Goal: Find contact information: Obtain details needed to contact an individual or organization

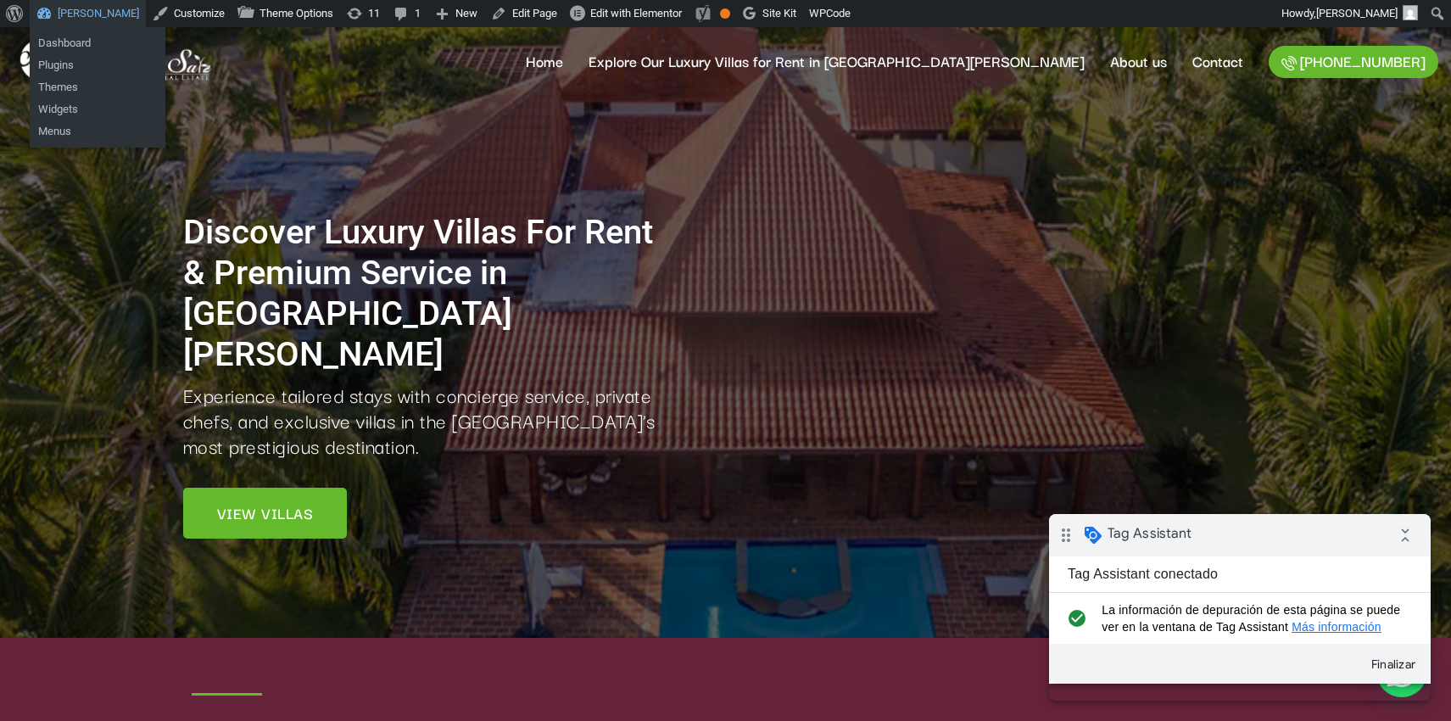
click at [87, 10] on link "[PERSON_NAME]" at bounding box center [88, 13] width 116 height 27
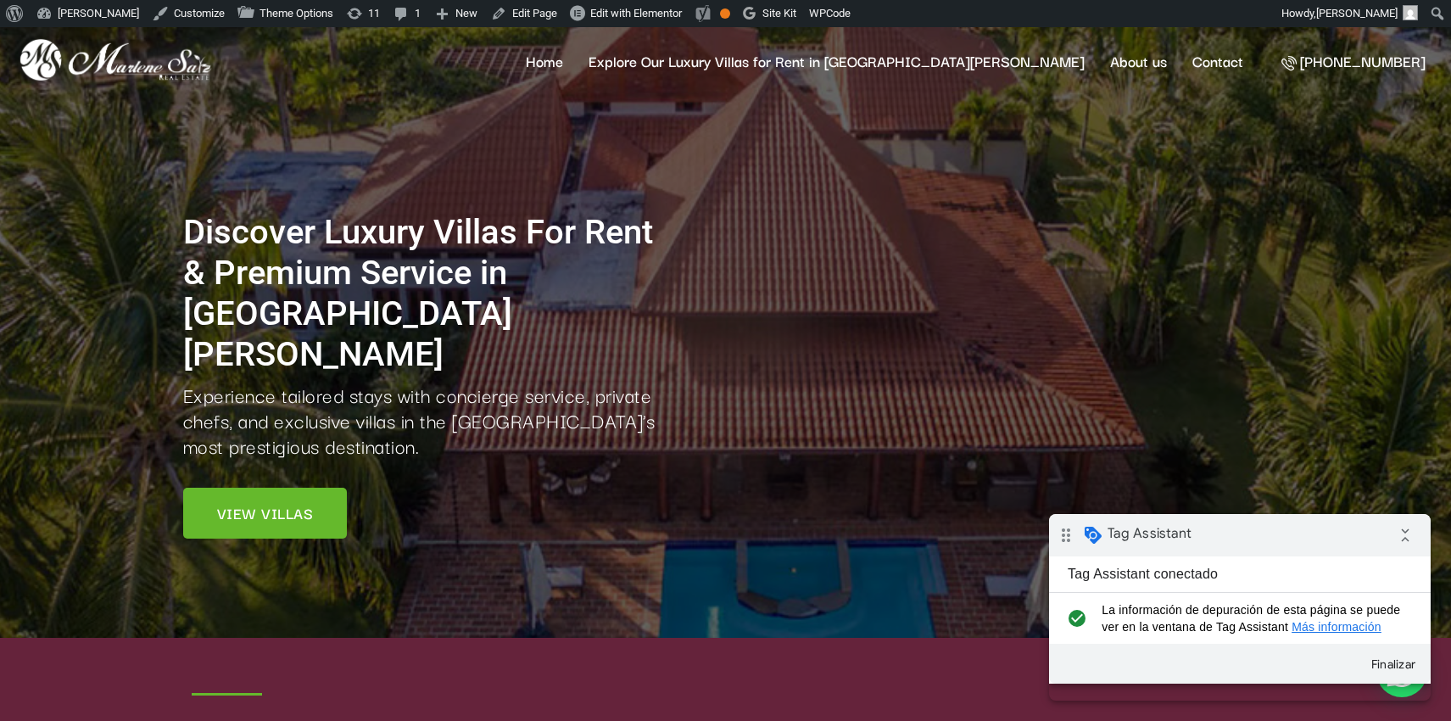
click at [1129, 64] on link "[PHONE_NUMBER]" at bounding box center [1354, 62] width 170 height 32
click at [1129, 65] on link "Contact" at bounding box center [1218, 61] width 76 height 68
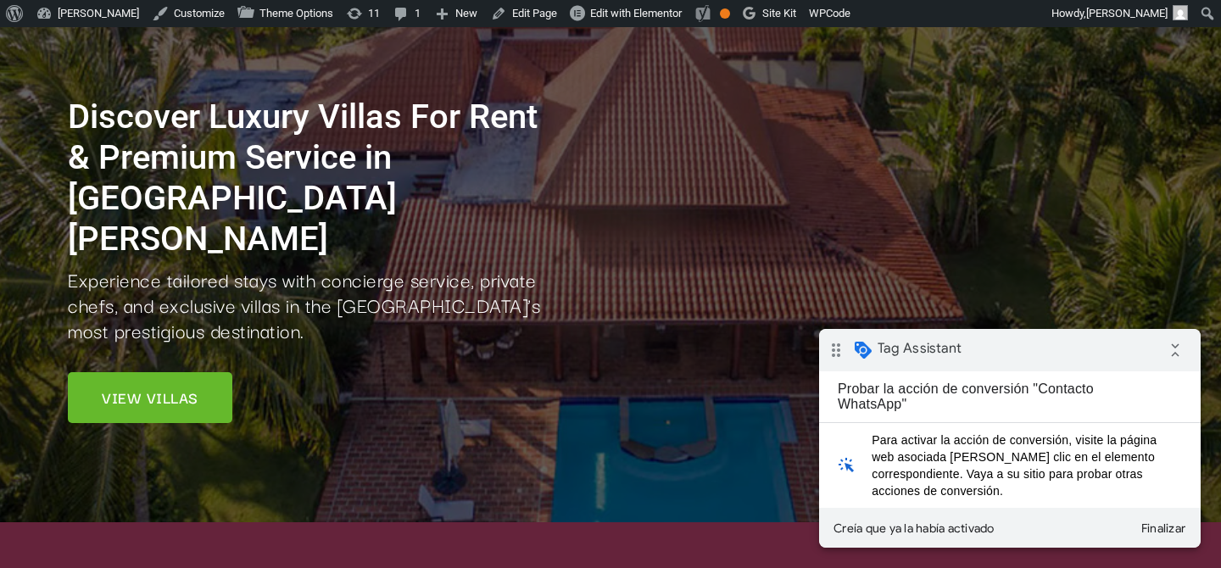
scroll to position [139, 0]
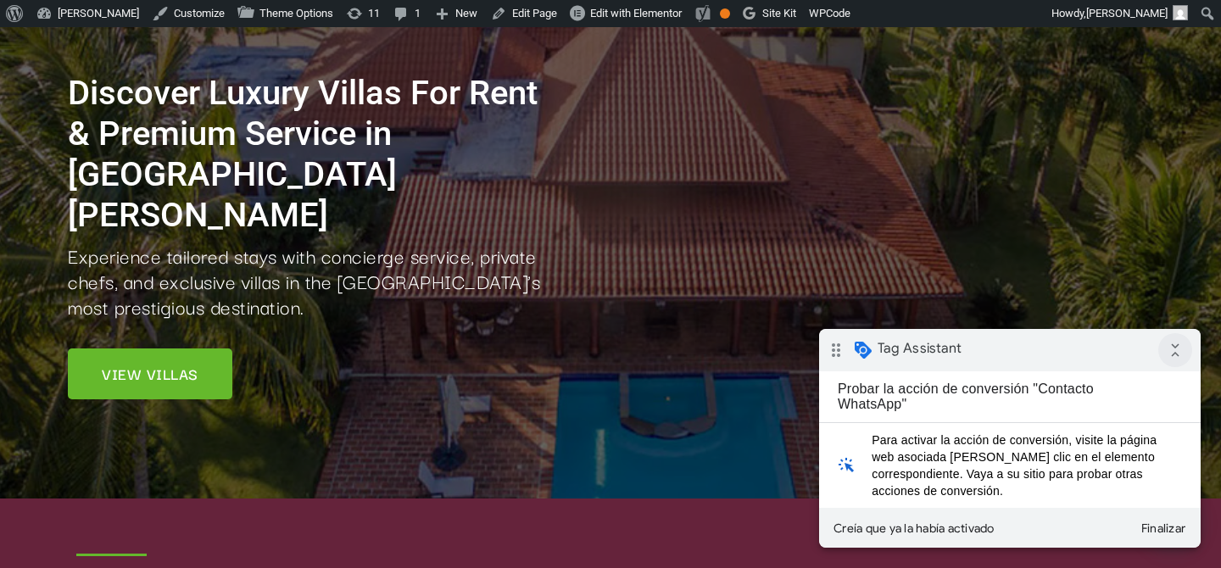
click at [1176, 354] on icon "collapse_all" at bounding box center [1176, 350] width 34 height 34
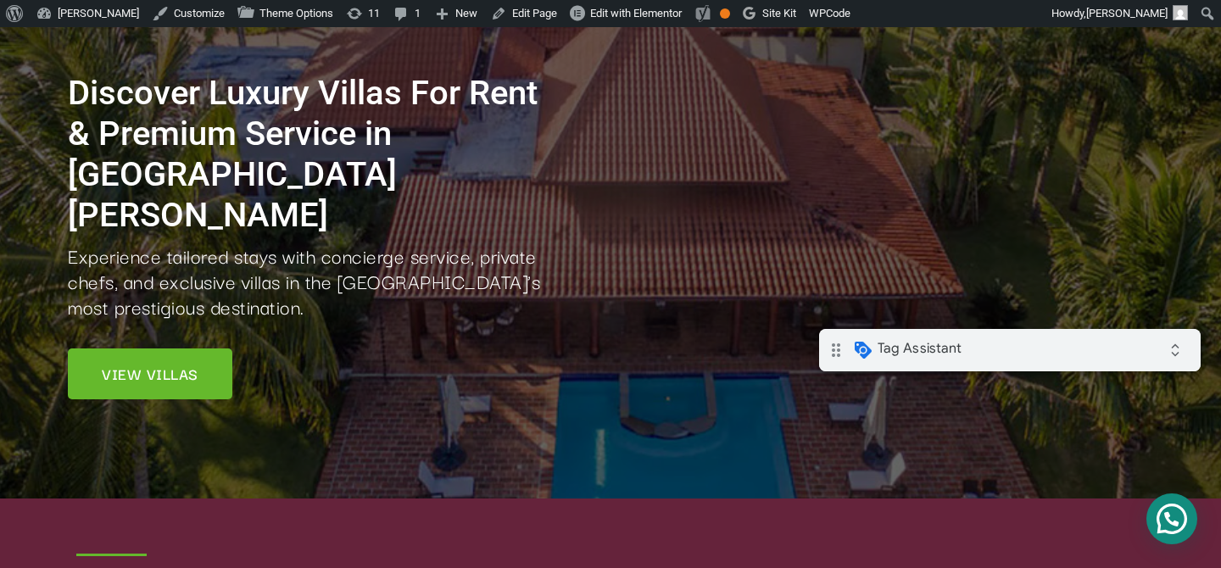
click at [1179, 513] on div "Need help?" at bounding box center [1172, 519] width 51 height 51
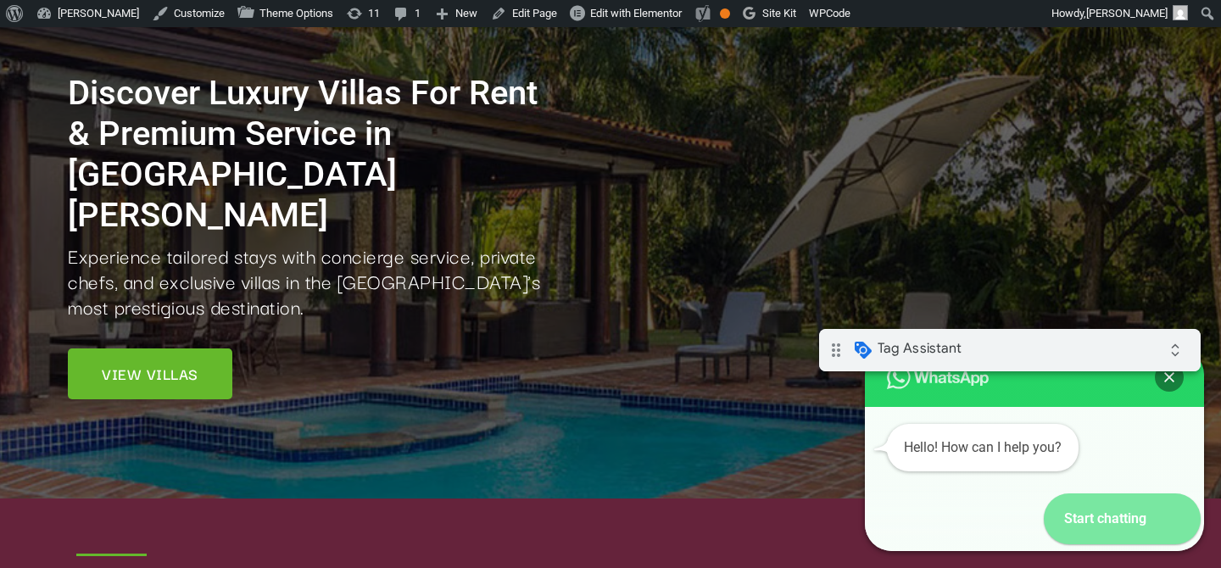
click at [1140, 523] on div "Start chatting" at bounding box center [1097, 519] width 106 height 51
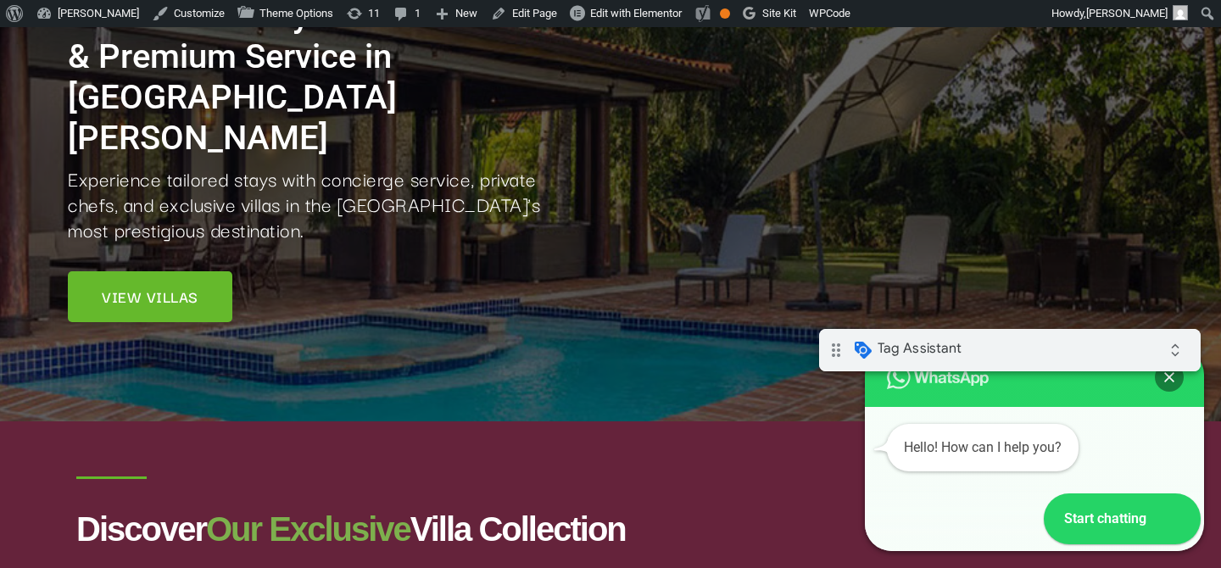
scroll to position [266, 0]
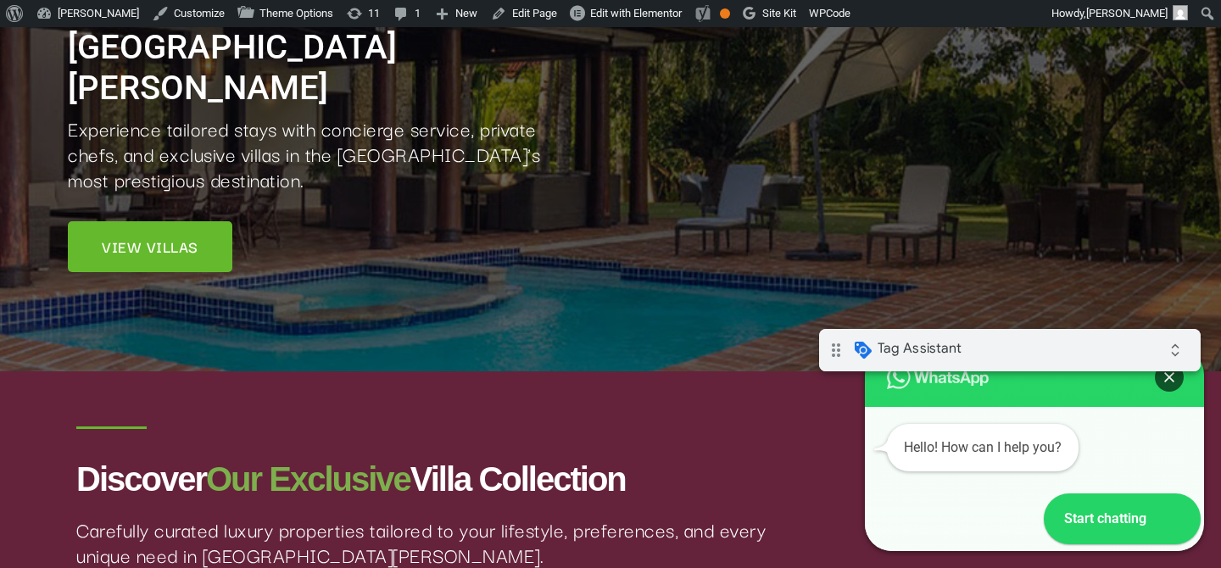
click at [1165, 384] on div "Close" at bounding box center [1169, 377] width 29 height 29
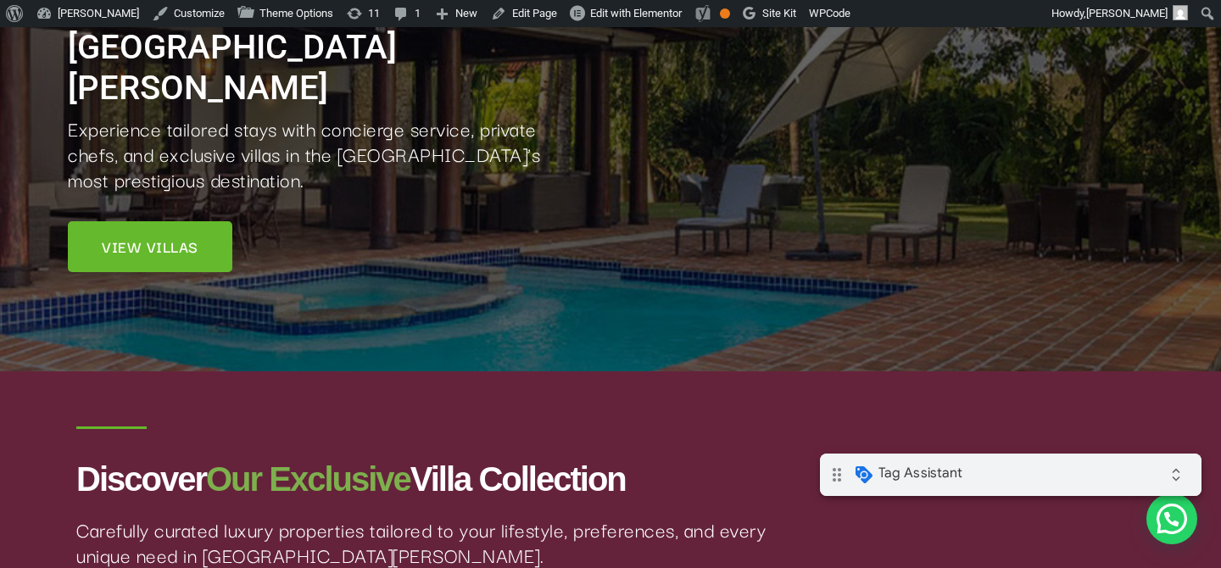
click at [930, 474] on span "Tag Assistant" at bounding box center [921, 473] width 84 height 17
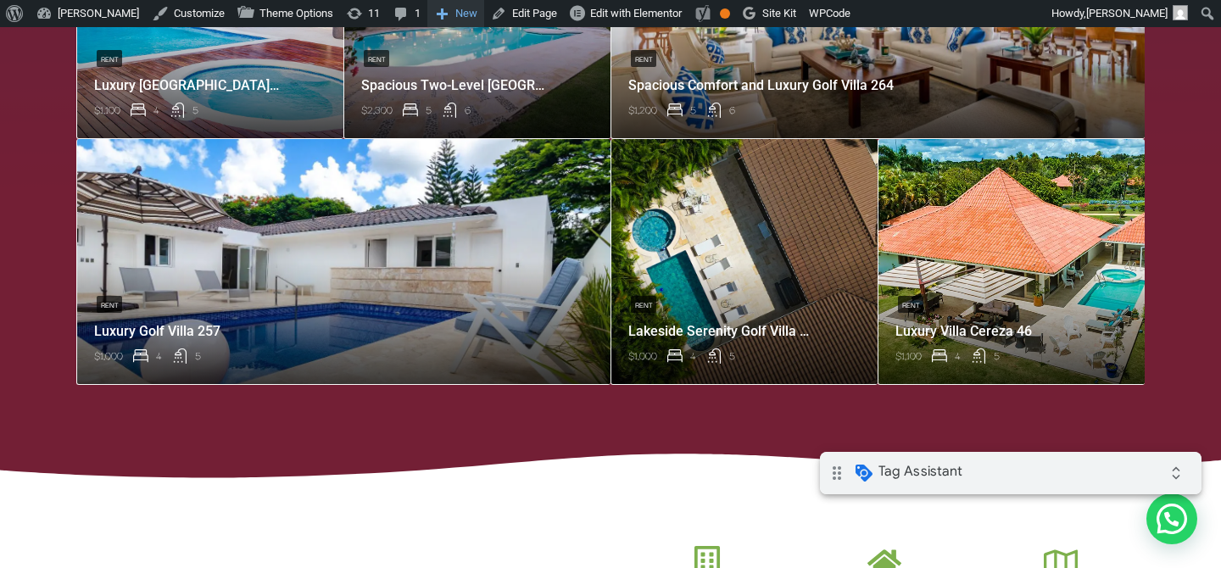
scroll to position [1226, 0]
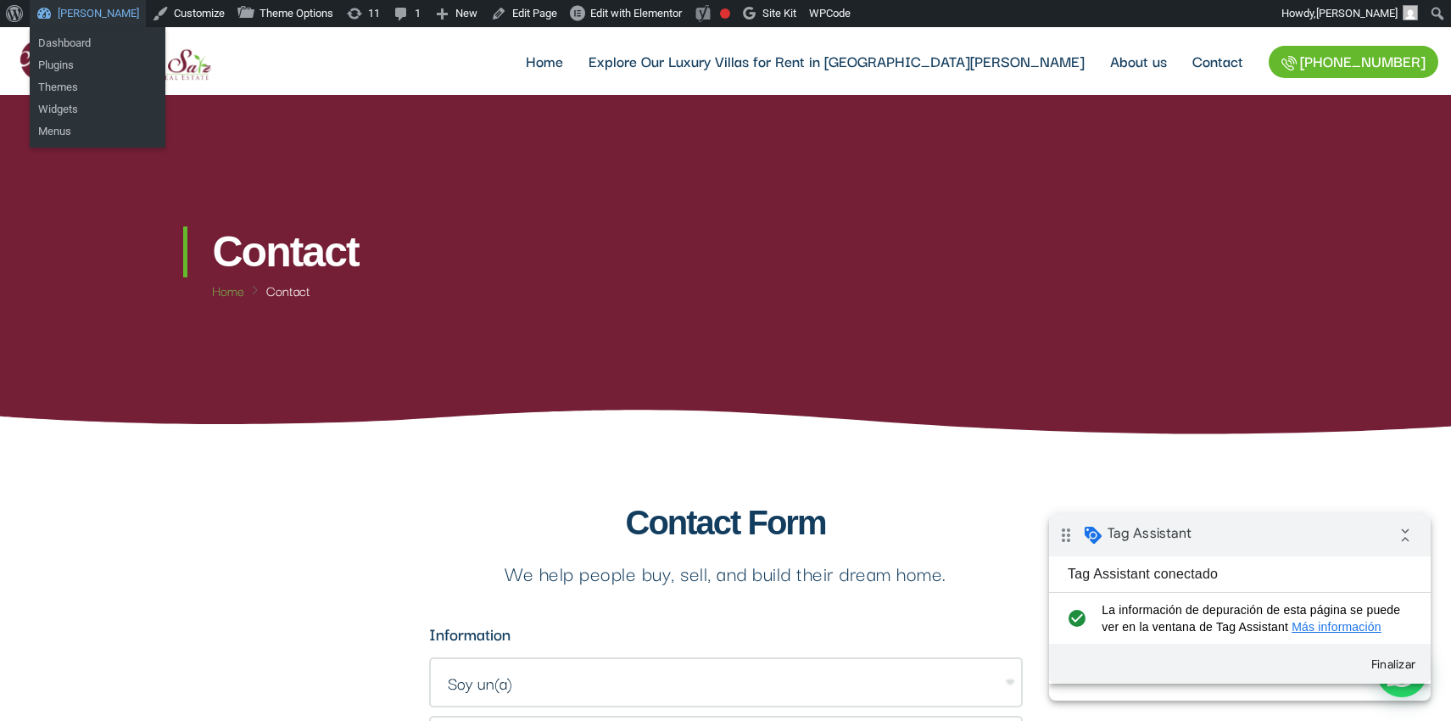
click at [93, 6] on link "[PERSON_NAME]" at bounding box center [88, 13] width 116 height 27
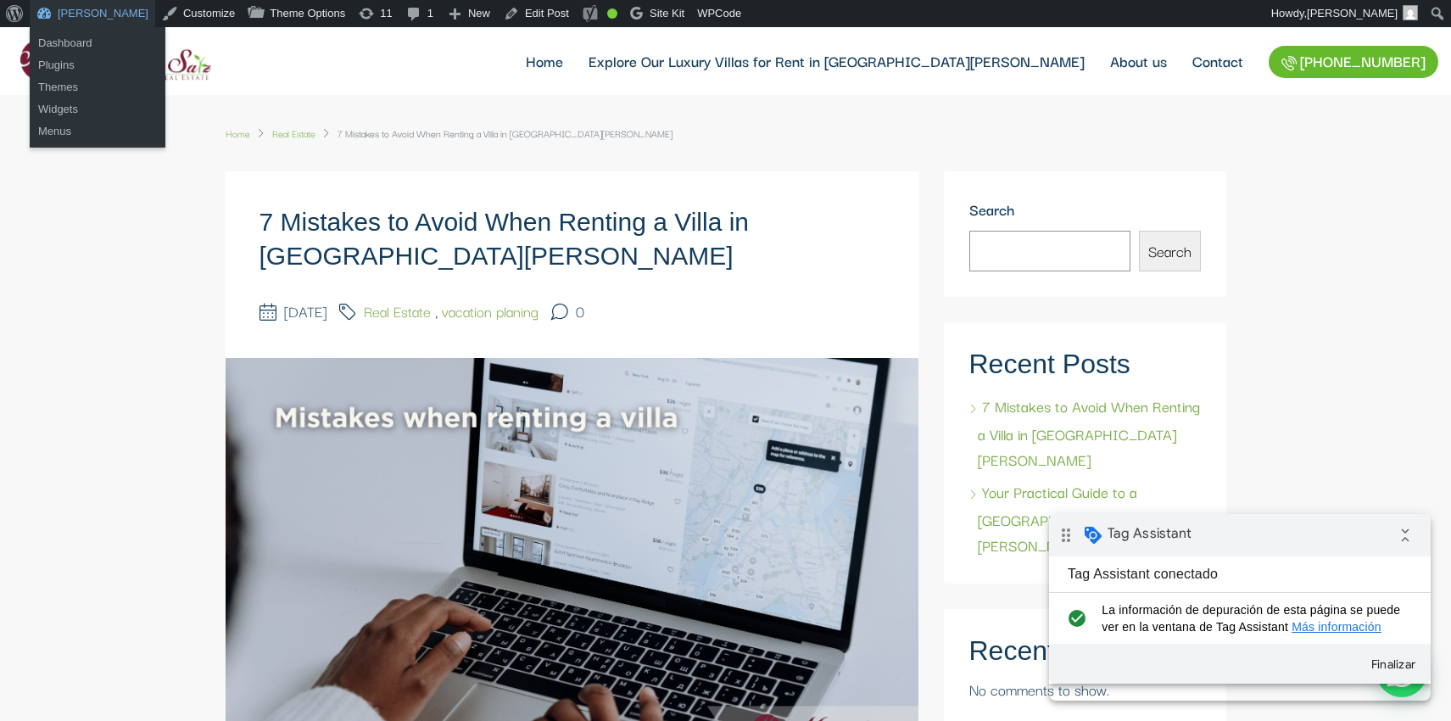
click at [86, 17] on link "[PERSON_NAME]" at bounding box center [93, 13] width 126 height 27
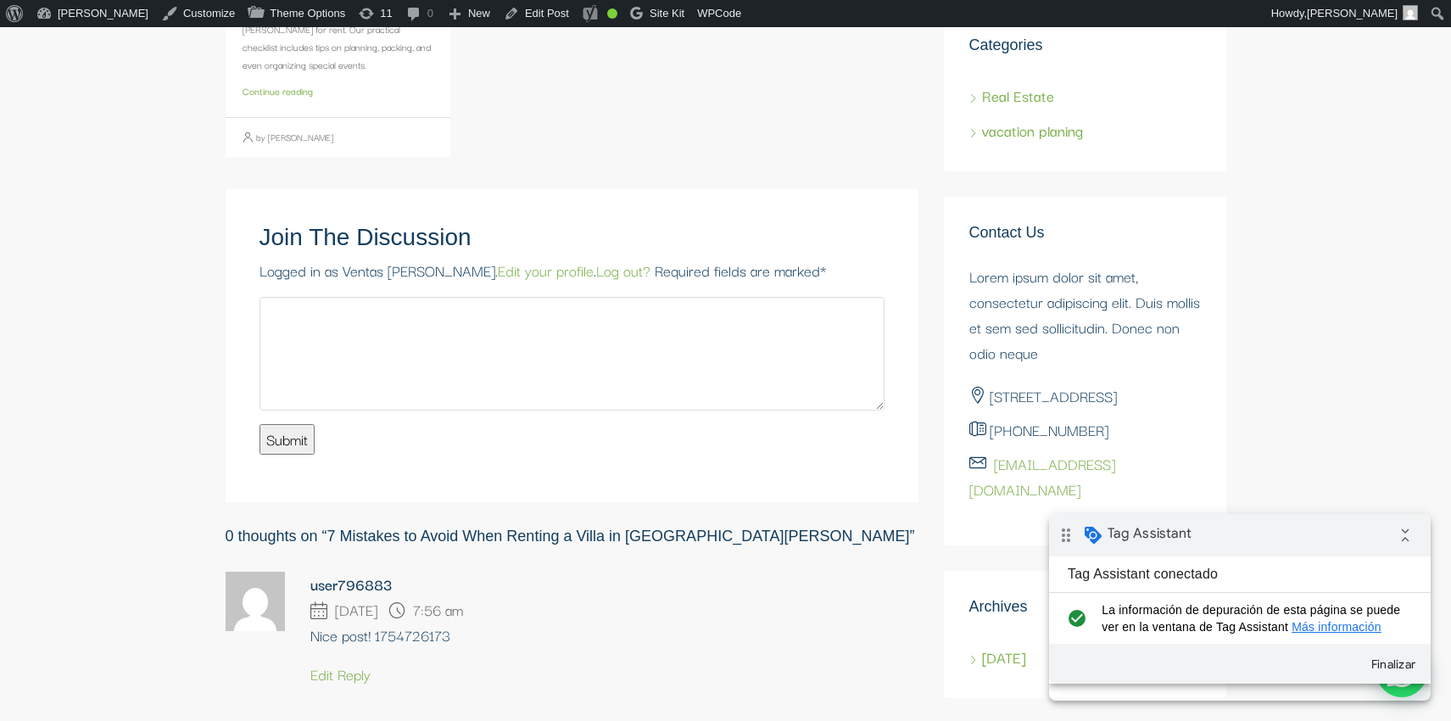
scroll to position [3292, 0]
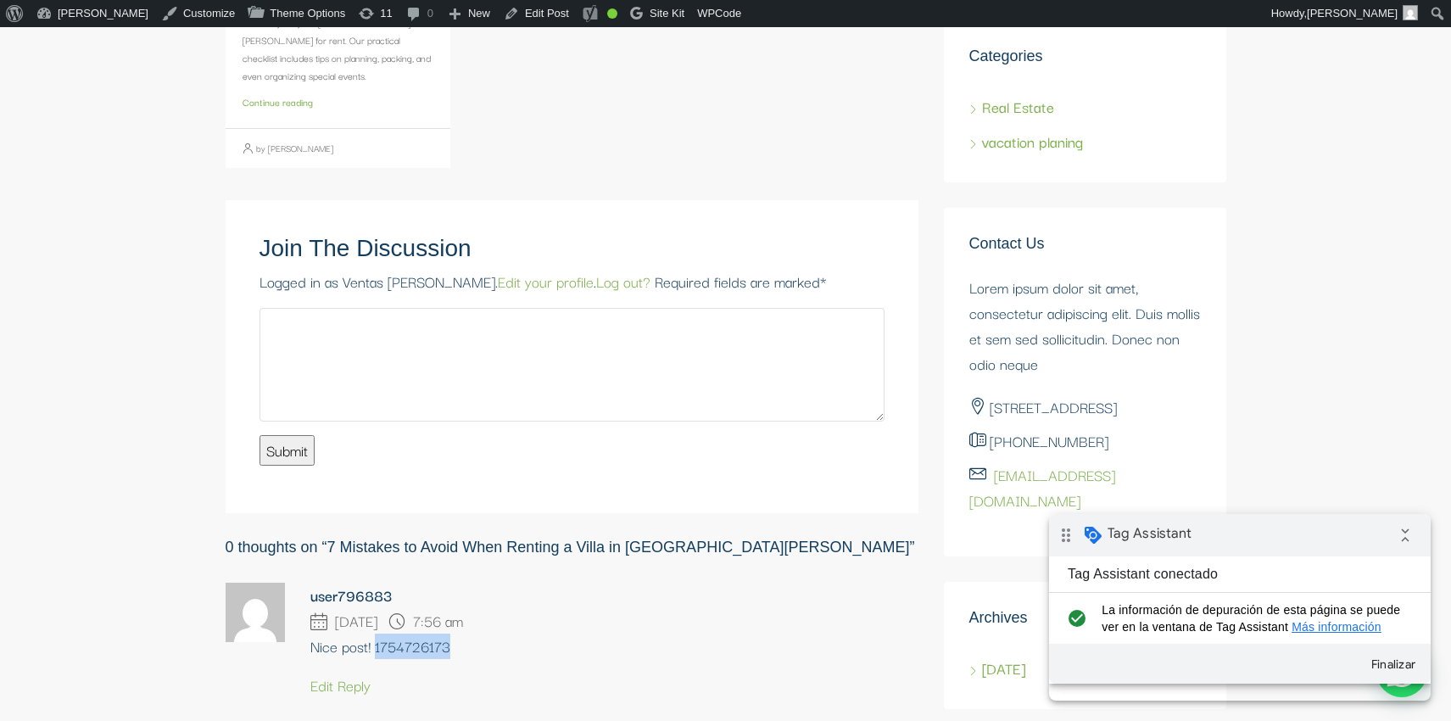
drag, startPoint x: 377, startPoint y: 486, endPoint x: 451, endPoint y: 488, distance: 74.7
click at [452, 634] on p "Nice post! 1754726173" at bounding box center [386, 646] width 153 height 25
click at [421, 634] on p "Nice post! 1754726173" at bounding box center [386, 646] width 153 height 25
drag, startPoint x: 458, startPoint y: 483, endPoint x: 375, endPoint y: 482, distance: 83.1
click at [375, 634] on p "Nice post! 1754726173" at bounding box center [386, 646] width 153 height 25
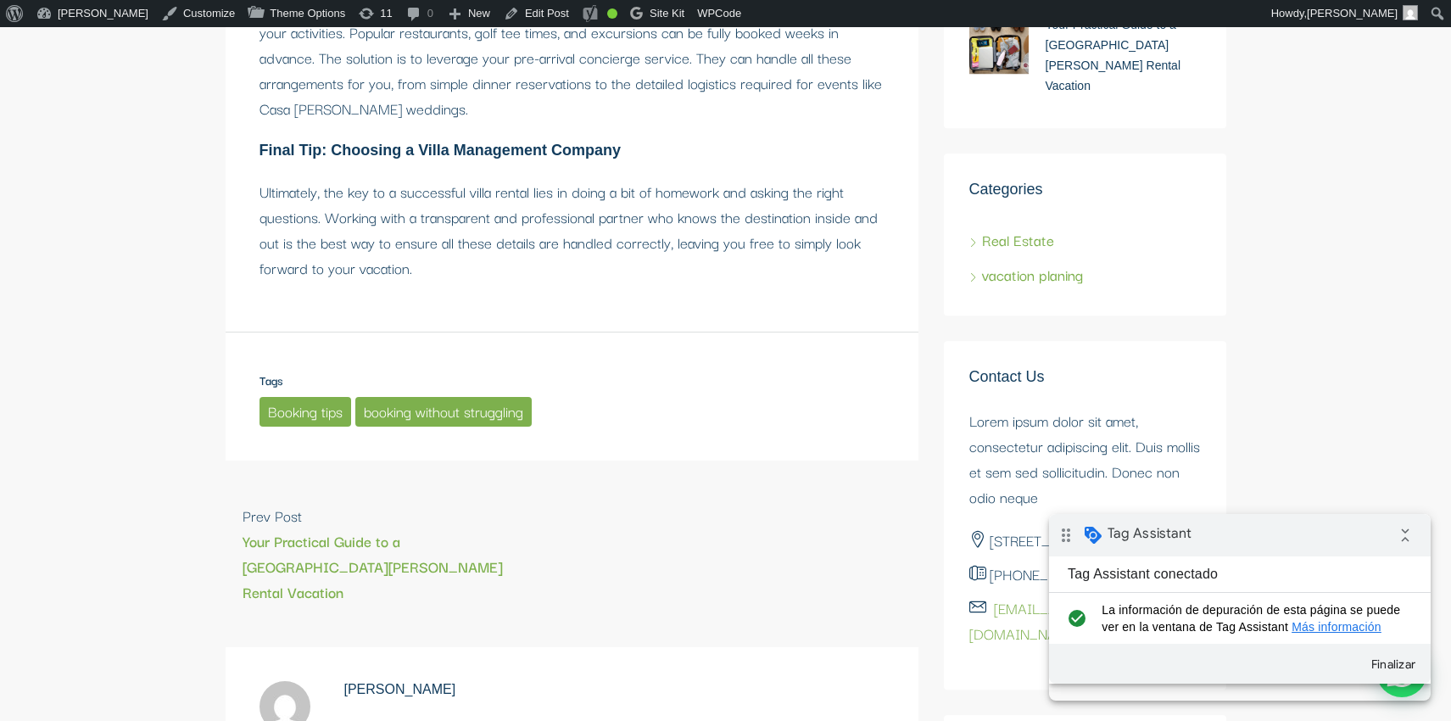
scroll to position [2321, 0]
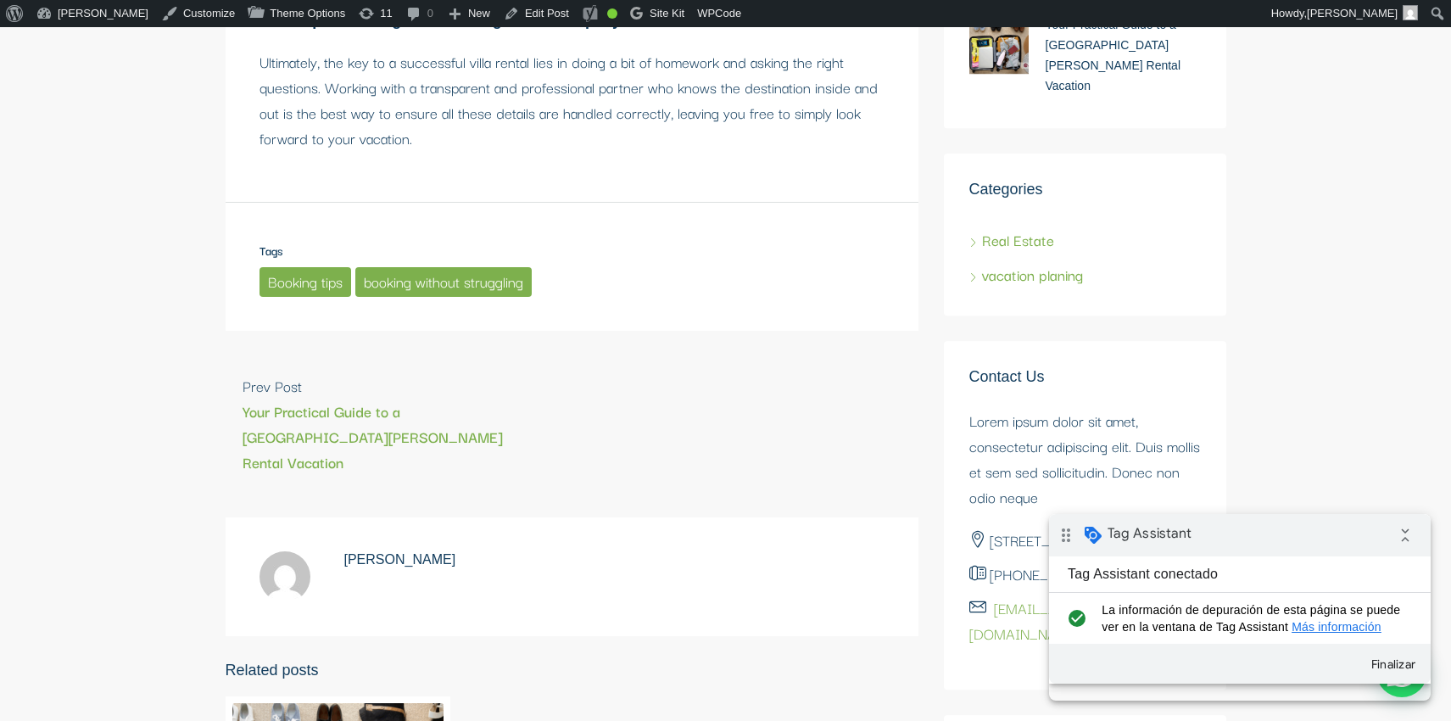
click at [373, 551] on h4 "[PERSON_NAME]" at bounding box center [400, 559] width 112 height 16
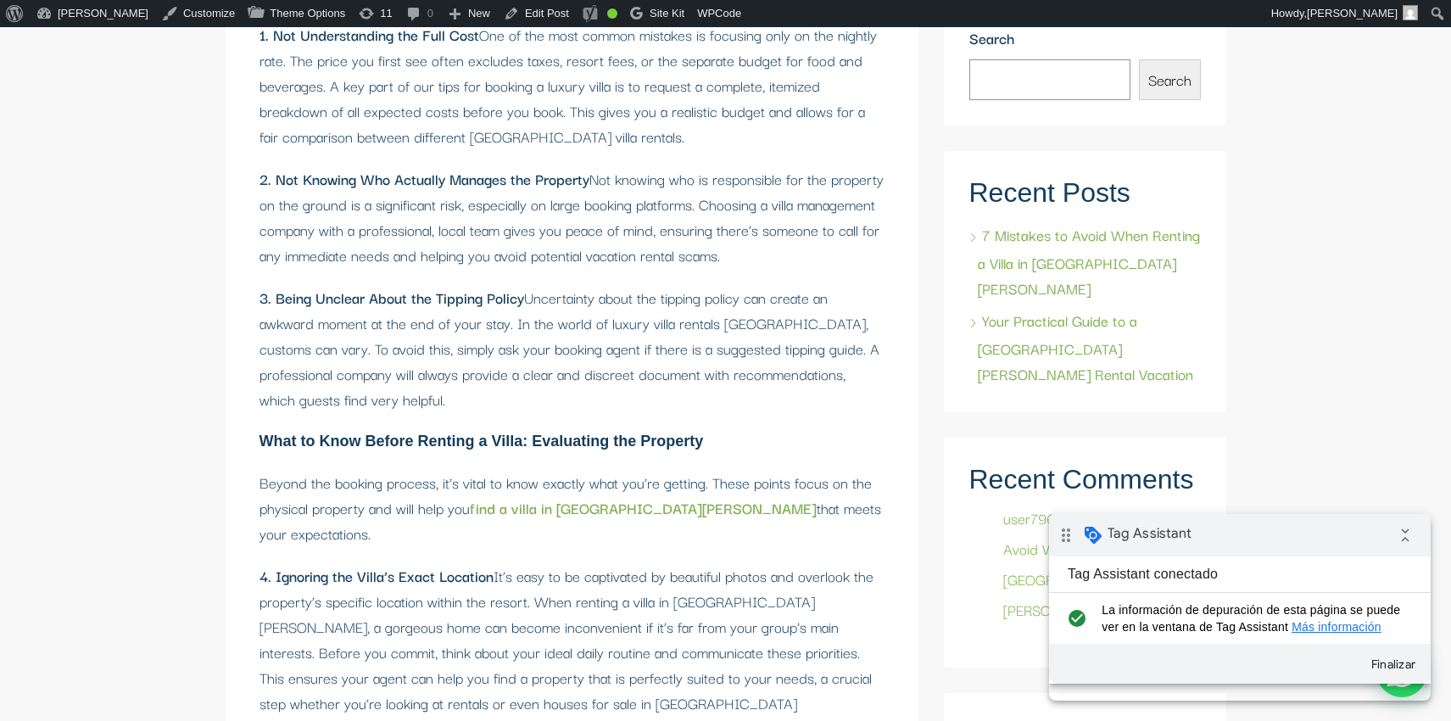
scroll to position [0, 0]
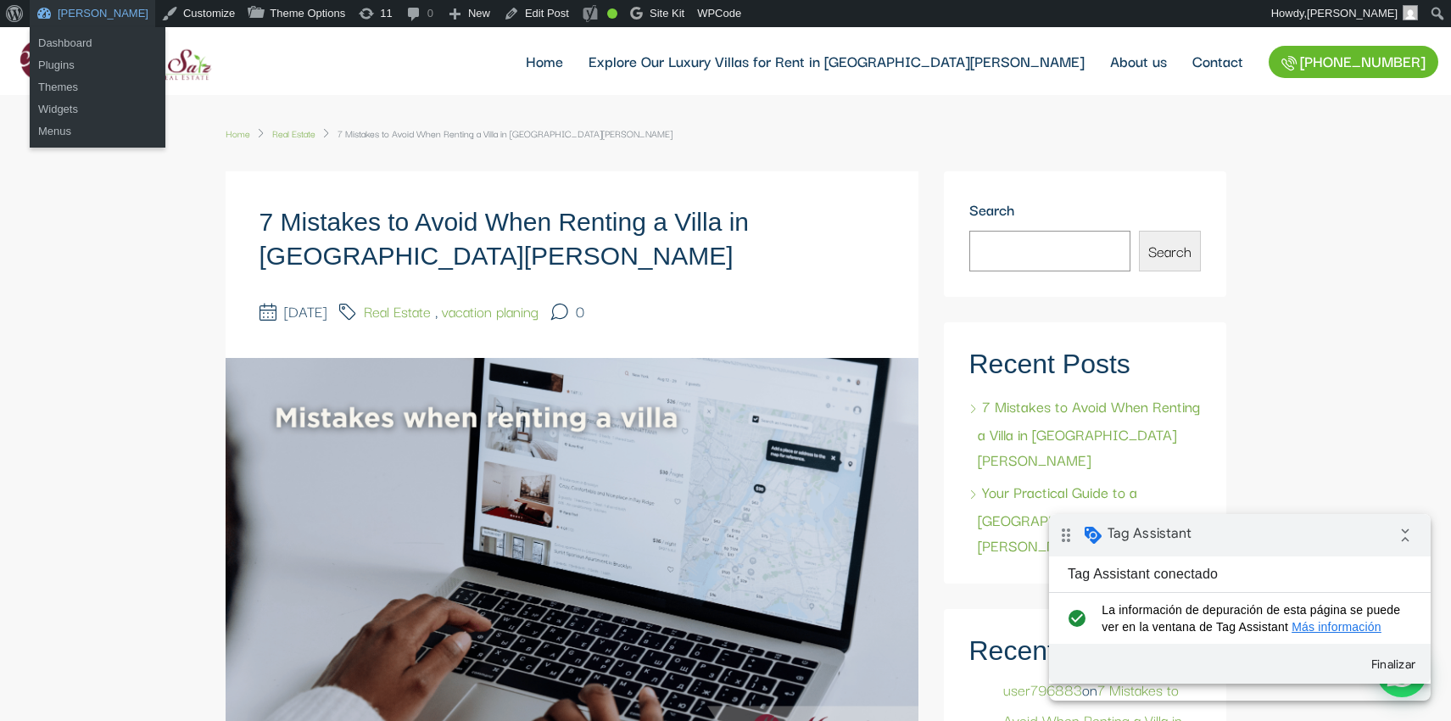
click at [47, 14] on link "[PERSON_NAME]" at bounding box center [93, 13] width 126 height 27
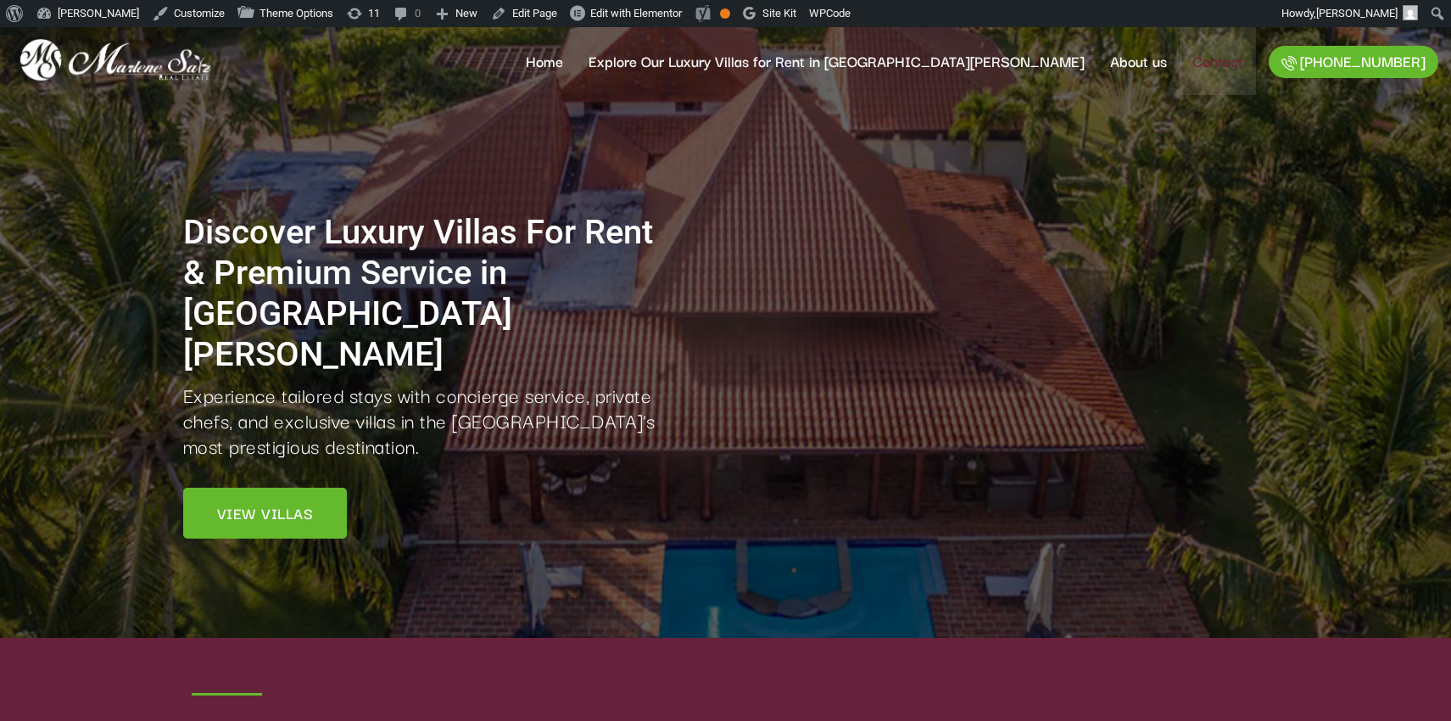
click at [1199, 68] on link "Contact" at bounding box center [1218, 61] width 76 height 68
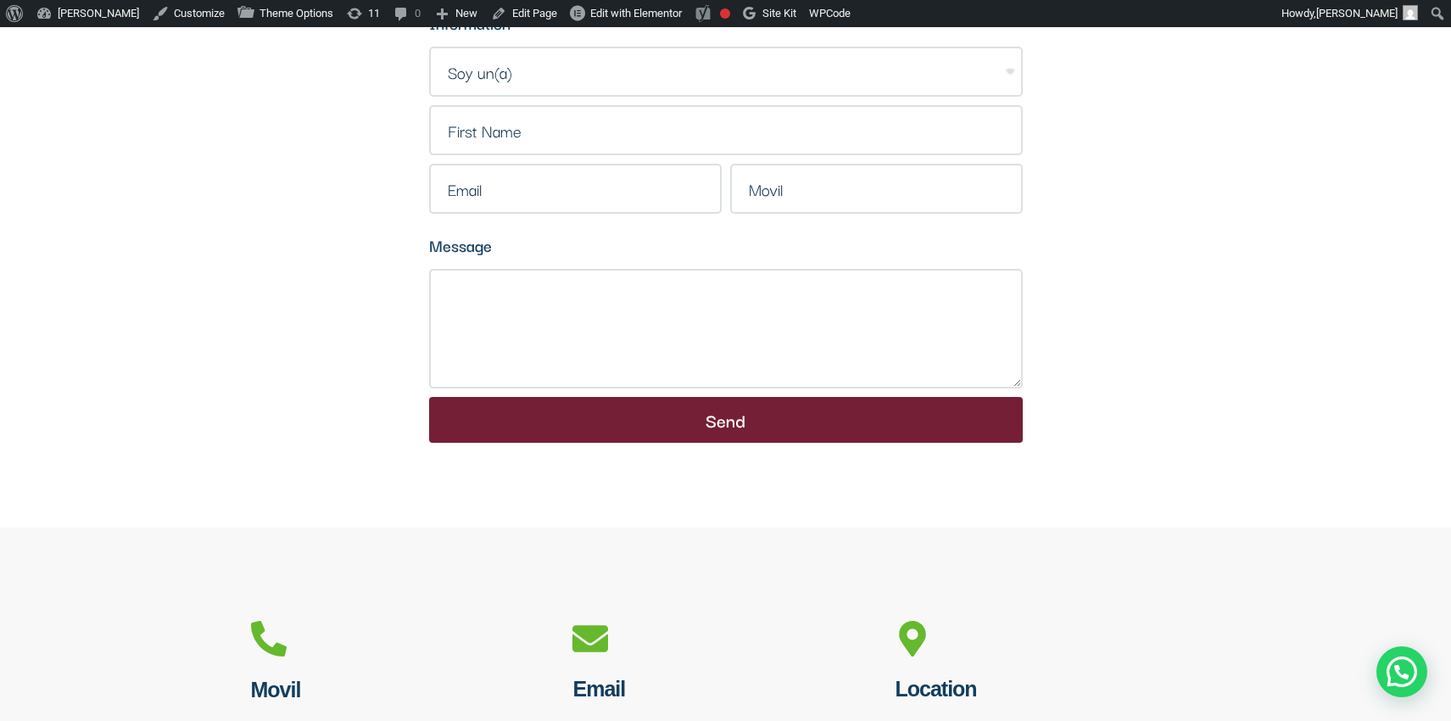
scroll to position [774, 0]
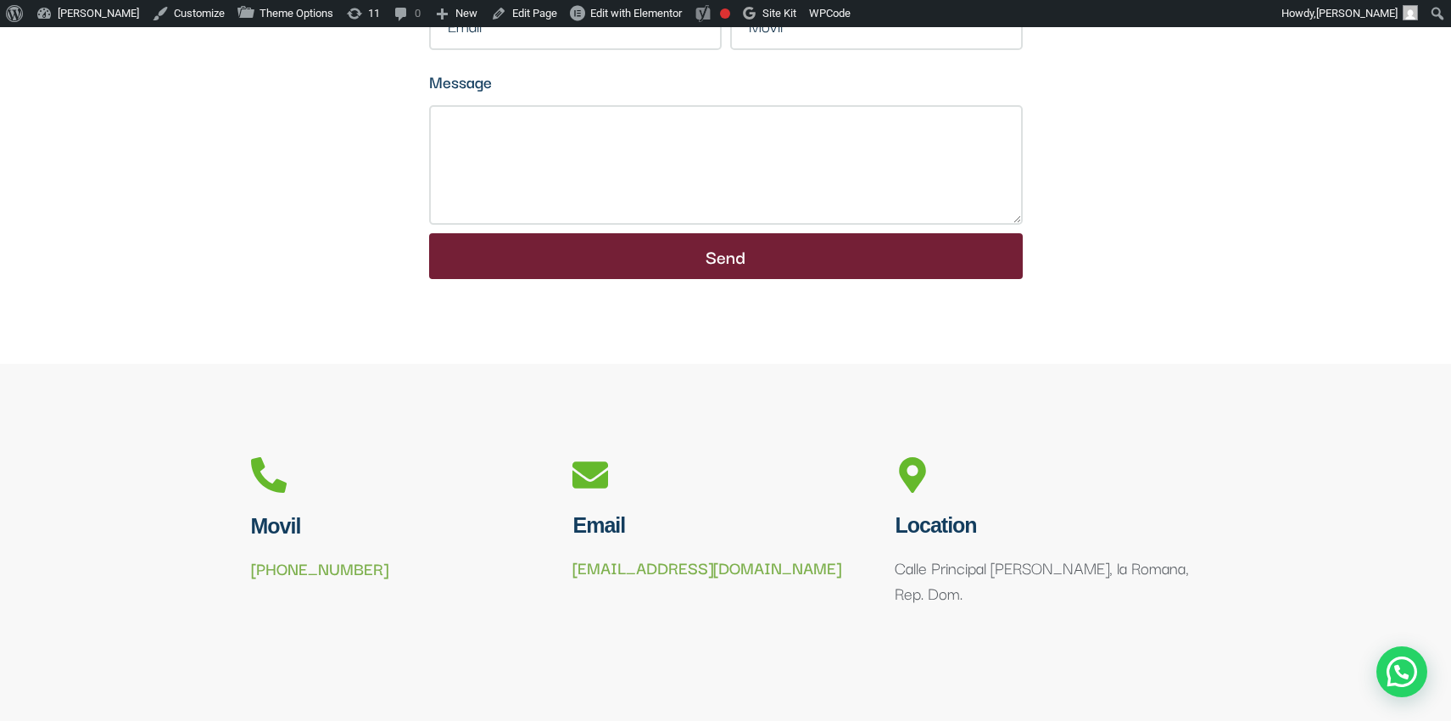
drag, startPoint x: 368, startPoint y: 567, endPoint x: 244, endPoint y: 567, distance: 123.8
click at [244, 567] on div "Movil +1 809-430-3848" at bounding box center [404, 558] width 322 height 218
copy link "+1 809-430-3848"
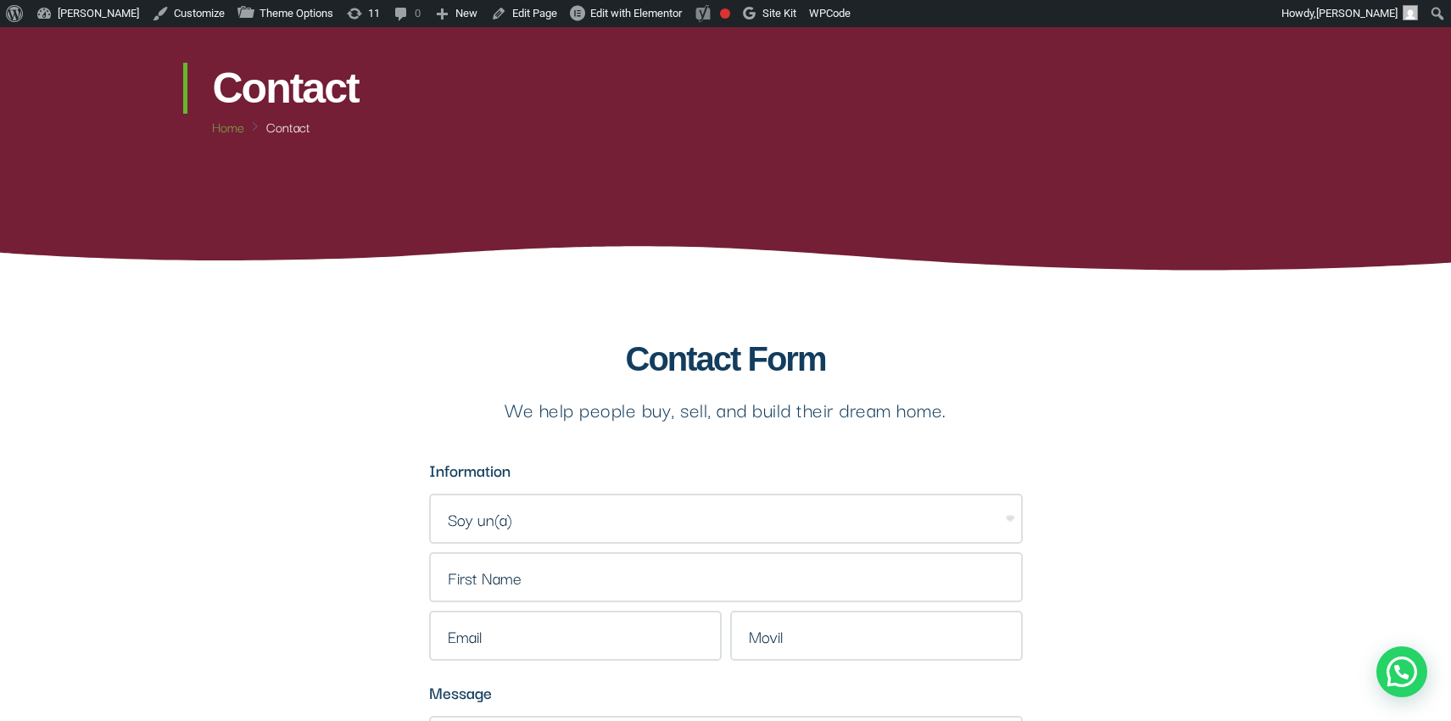
scroll to position [0, 0]
